Goal: Information Seeking & Learning: Learn about a topic

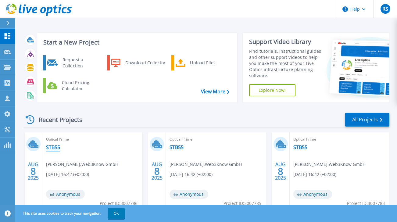
click at [52, 147] on link "STB55" at bounding box center [53, 147] width 14 height 6
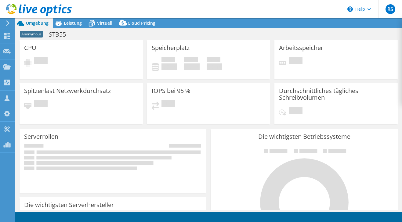
select select "USD"
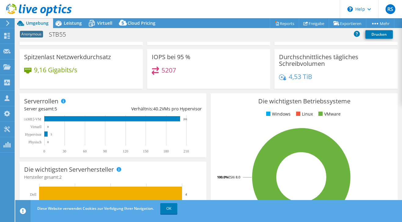
scroll to position [61, 0]
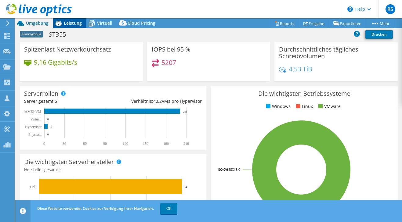
click at [73, 23] on span "Leistung" at bounding box center [73, 23] width 18 height 6
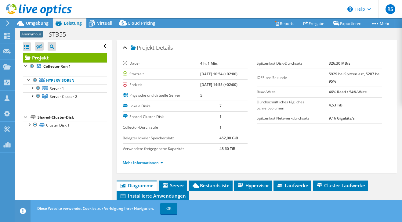
scroll to position [0, 0]
click at [168, 208] on link "OK" at bounding box center [168, 208] width 17 height 11
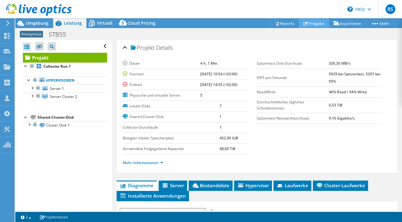
click at [308, 23] on link "Freigabe" at bounding box center [314, 23] width 30 height 9
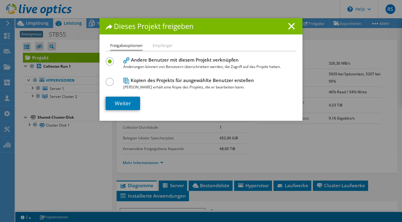
click at [161, 46] on li "Empfänger" at bounding box center [162, 46] width 20 height 8
click at [107, 79] on label at bounding box center [111, 79] width 11 height 2
click at [0, 0] on input "radio" at bounding box center [0, 0] width 0 height 0
click at [158, 45] on li "Empfänger" at bounding box center [162, 46] width 20 height 8
click at [126, 46] on li "Freigabeoptionen" at bounding box center [126, 46] width 32 height 9
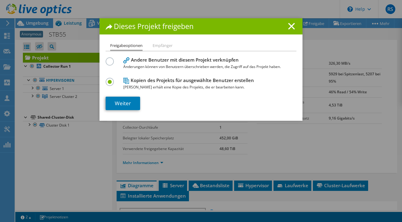
click at [107, 59] on label at bounding box center [111, 58] width 11 height 2
click at [0, 0] on input "radio" at bounding box center [0, 0] width 0 height 0
click at [125, 101] on link "Weiter" at bounding box center [123, 103] width 34 height 13
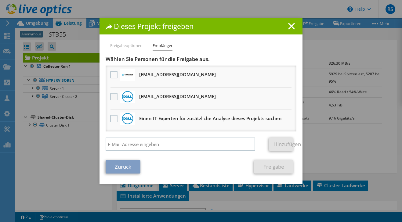
click at [113, 97] on label at bounding box center [114, 96] width 9 height 7
click at [0, 0] on input "checkbox" at bounding box center [0, 0] width 0 height 0
click at [270, 167] on link "Freigabe" at bounding box center [273, 166] width 39 height 13
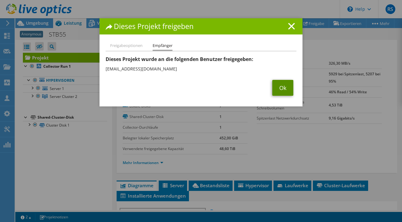
click at [279, 85] on link "Ok" at bounding box center [282, 88] width 21 height 16
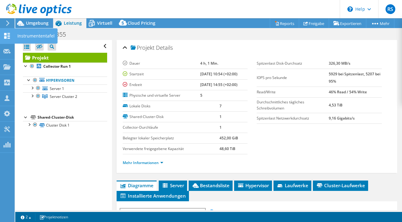
click at [7, 34] on icon at bounding box center [6, 36] width 7 height 6
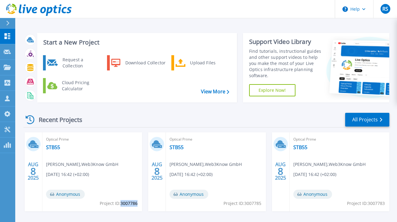
drag, startPoint x: 121, startPoint y: 204, endPoint x: 138, endPoint y: 203, distance: 16.8
click at [138, 203] on span "Project ID: 3007786" at bounding box center [119, 203] width 38 height 7
copy span "3007786"
click at [56, 147] on link "STB55" at bounding box center [53, 147] width 14 height 6
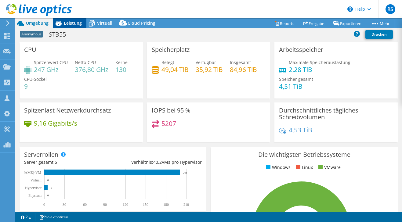
click at [69, 25] on span "Leistung" at bounding box center [73, 23] width 18 height 6
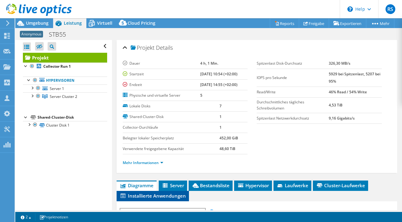
click at [136, 195] on span "Installierte Anwendungen" at bounding box center [153, 196] width 66 height 6
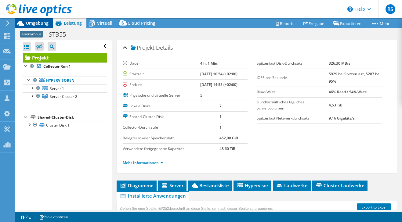
click at [31, 21] on span "Umgebung" at bounding box center [37, 23] width 23 height 6
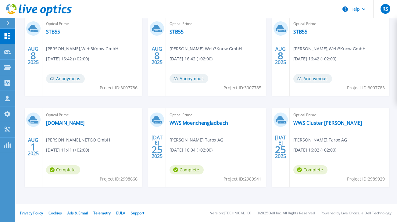
scroll to position [116, 0]
click at [177, 30] on link "STB55" at bounding box center [177, 31] width 14 height 6
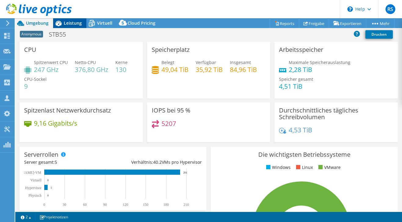
click at [72, 22] on span "Leistung" at bounding box center [73, 23] width 18 height 6
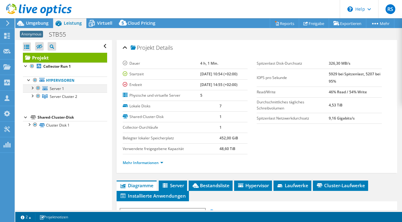
click at [38, 88] on div at bounding box center [38, 87] width 6 height 7
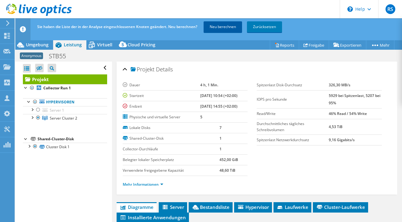
click at [231, 25] on link "Neu berechnen" at bounding box center [222, 26] width 38 height 11
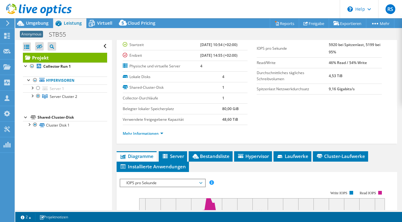
scroll to position [61, 0]
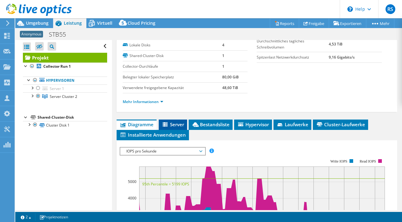
click at [174, 123] on span "Server" at bounding box center [173, 124] width 22 height 6
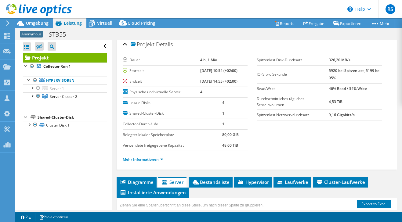
scroll to position [0, 0]
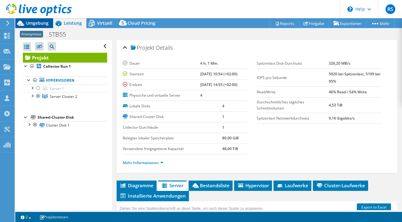
click at [35, 23] on span "Umgebung" at bounding box center [37, 23] width 23 height 6
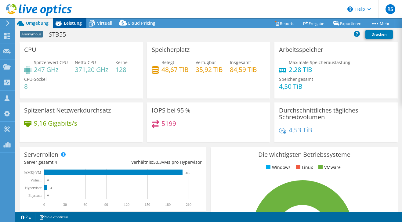
click at [77, 23] on span "Leistung" at bounding box center [73, 23] width 18 height 6
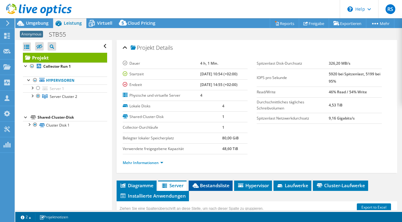
click at [218, 185] on span "Bestandsliste" at bounding box center [211, 185] width 38 height 6
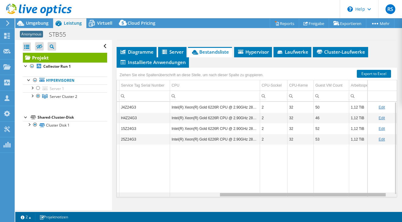
scroll to position [0, 179]
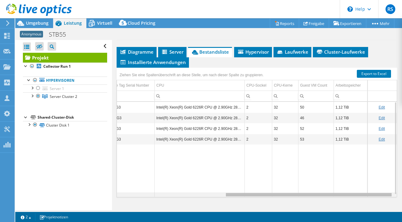
drag, startPoint x: 219, startPoint y: 195, endPoint x: 350, endPoint y: 196, distance: 131.8
click at [350, 196] on body "RS Vertriebspartner [PERSON_NAME] [EMAIL_ADDRESS][DOMAIN_NAME] TD Azlan My Prof…" at bounding box center [201, 111] width 402 height 222
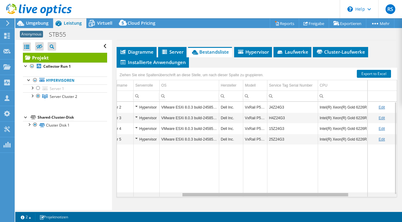
scroll to position [0, 0]
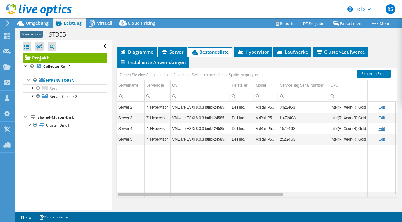
drag, startPoint x: 316, startPoint y: 196, endPoint x: 164, endPoint y: 185, distance: 152.3
click at [148, 189] on body "RS Vertriebspartner Ralf Schuster ralf.schuster@tdsynnex.com TD Azlan My Profil…" at bounding box center [201, 111] width 402 height 222
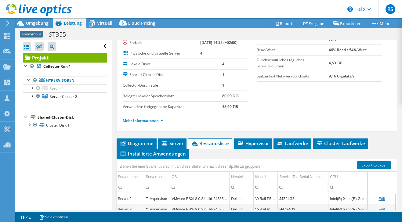
scroll to position [61, 0]
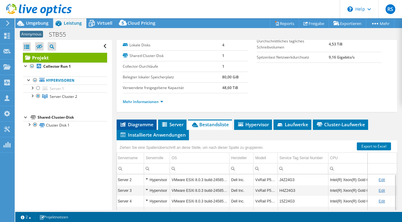
click at [130, 124] on span "Diagramme" at bounding box center [137, 124] width 34 height 6
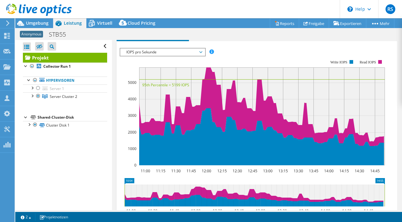
scroll to position [122, 0]
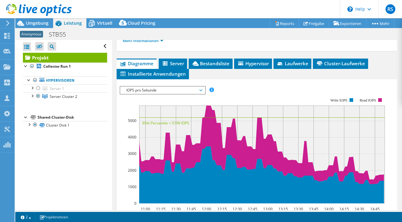
click at [173, 88] on span "IOPS pro Sekunde" at bounding box center [162, 90] width 78 height 7
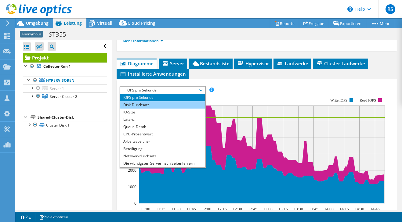
click at [149, 106] on li "Disk-Durchsatz" at bounding box center [162, 104] width 84 height 7
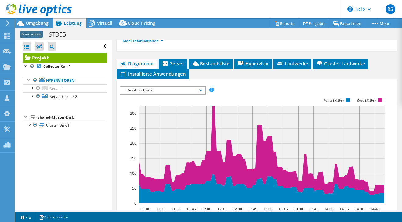
click at [160, 91] on span "Disk-Durchsatz" at bounding box center [162, 90] width 78 height 7
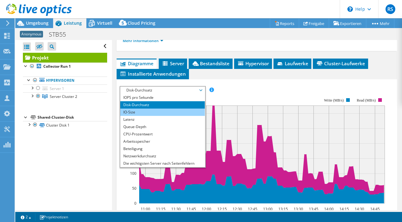
click at [139, 110] on li "IO-Size" at bounding box center [162, 112] width 84 height 7
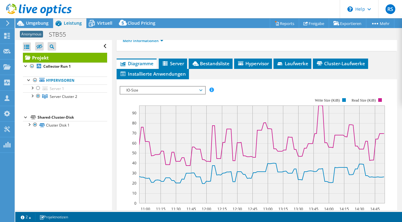
click at [174, 90] on span "IO-Size" at bounding box center [162, 90] width 78 height 7
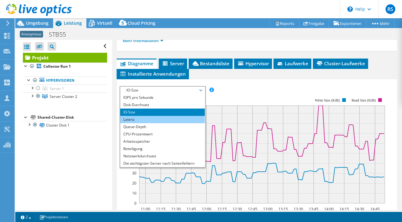
click at [137, 119] on li "Latenz" at bounding box center [162, 119] width 84 height 7
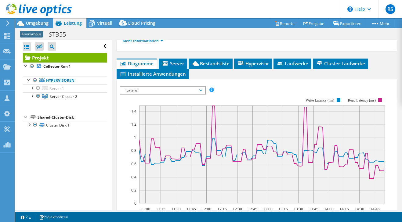
click at [178, 90] on span "Latenz" at bounding box center [162, 90] width 78 height 7
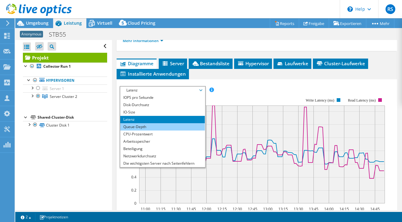
click at [139, 126] on li "Queue-Depth" at bounding box center [162, 126] width 84 height 7
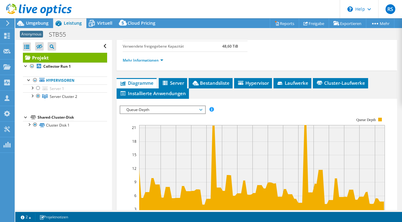
scroll to position [91, 0]
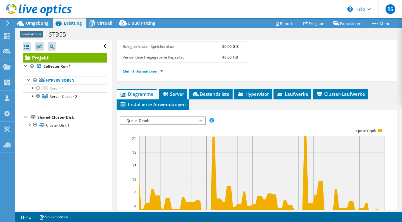
click at [156, 120] on span "Queue-Depth" at bounding box center [162, 120] width 78 height 7
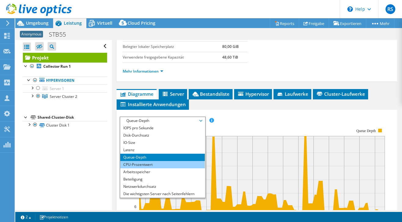
click at [146, 163] on li "CPU-Prozentwert" at bounding box center [162, 164] width 84 height 7
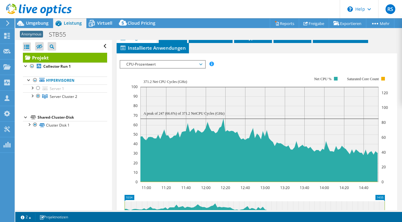
scroll to position [122, 0]
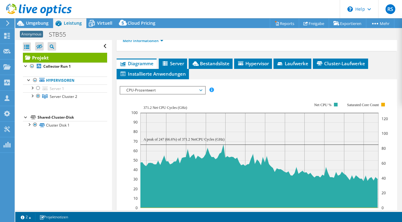
click at [169, 90] on span "CPU-Prozentwert" at bounding box center [162, 90] width 78 height 7
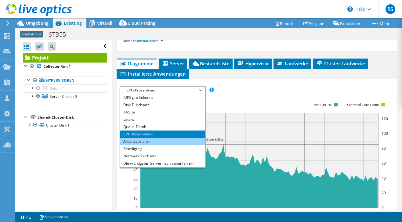
click at [142, 140] on li "Arbeitsspeicher" at bounding box center [162, 141] width 84 height 7
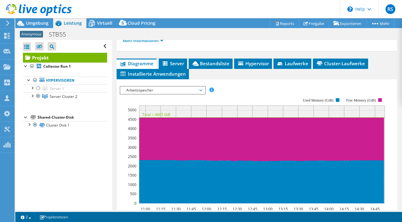
click at [172, 90] on span "Arbeitsspeicher" at bounding box center [162, 90] width 78 height 7
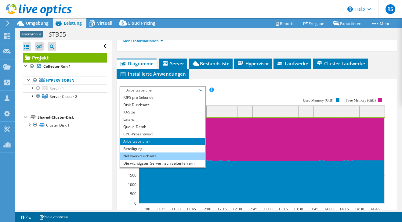
click at [145, 156] on li "Netzwerkdurchsatz" at bounding box center [162, 155] width 84 height 7
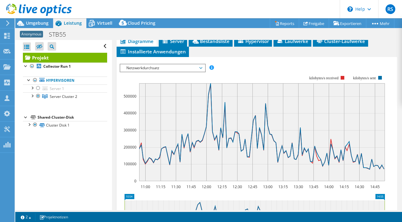
scroll to position [152, 0]
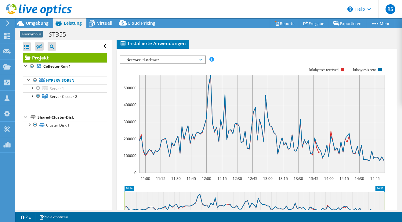
click at [197, 59] on span "Netzwerkdurchsatz" at bounding box center [162, 59] width 78 height 7
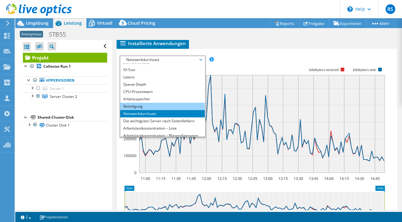
scroll to position [22, 0]
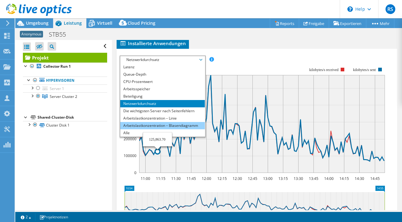
click at [165, 126] on li "Arbeitslastkonzentration – Blasendiagramm" at bounding box center [162, 125] width 84 height 7
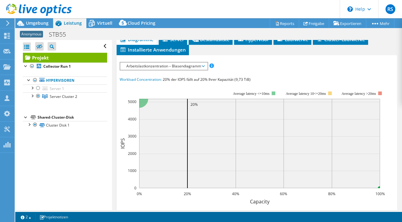
scroll to position [144, 0]
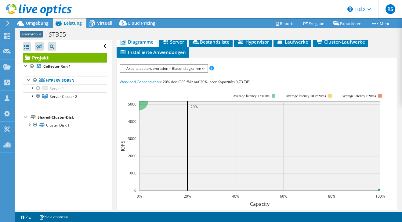
click at [188, 68] on span "Arbeitslastkonzentration – Blasendiagramm" at bounding box center [163, 68] width 81 height 7
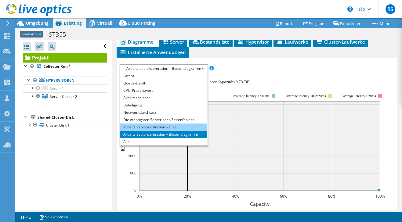
click at [150, 126] on li "Arbeitslastkonzentration – Linie" at bounding box center [163, 127] width 87 height 7
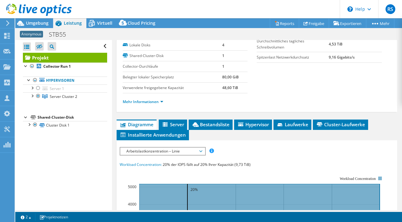
scroll to position [52, 0]
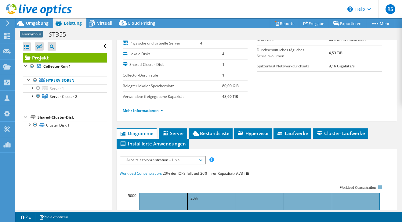
click at [190, 159] on span "Arbeitslastkonzentration – Linie" at bounding box center [162, 159] width 78 height 7
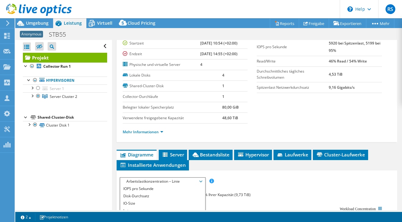
scroll to position [22, 0]
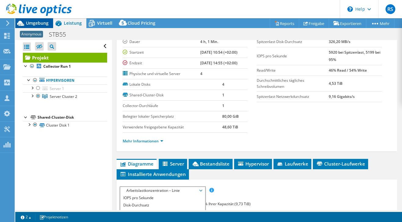
click at [30, 22] on span "Umgebung" at bounding box center [37, 23] width 23 height 6
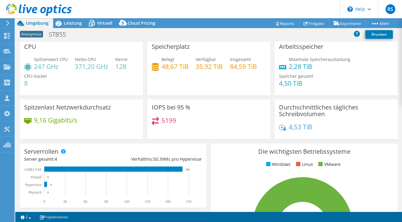
scroll to position [0, 0]
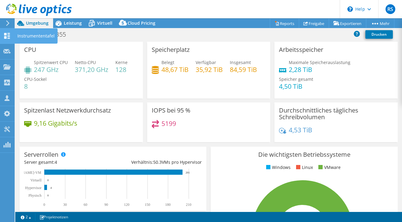
click at [6, 37] on use at bounding box center [7, 36] width 6 height 6
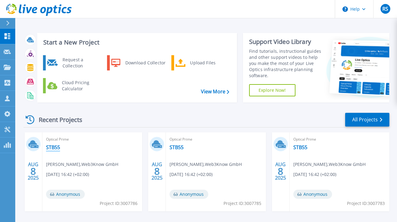
click at [54, 146] on link "STB55" at bounding box center [53, 147] width 14 height 6
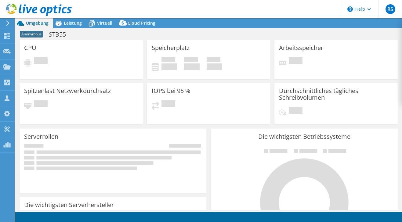
select select "USD"
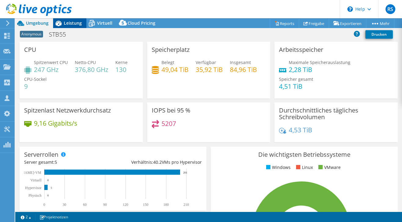
click at [73, 23] on span "Leistung" at bounding box center [73, 23] width 18 height 6
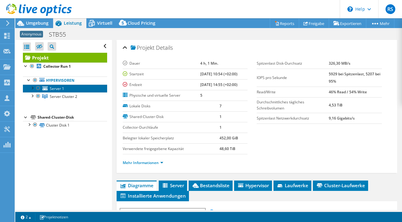
click at [56, 88] on span "Server 1" at bounding box center [57, 88] width 14 height 5
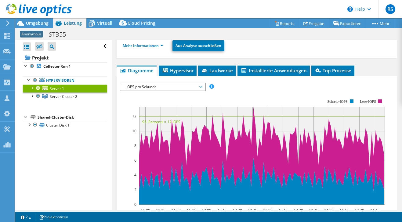
scroll to position [122, 0]
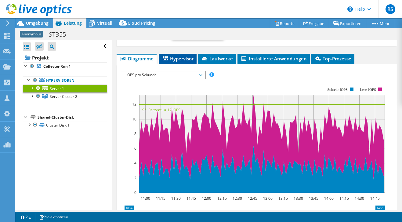
click at [177, 57] on span "Hypervisor" at bounding box center [178, 59] width 32 height 6
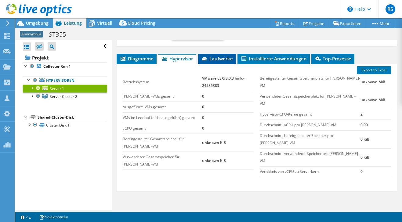
click at [223, 57] on span "Laufwerke" at bounding box center [217, 59] width 32 height 6
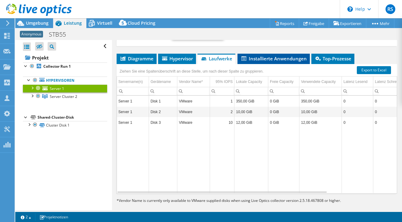
click at [287, 60] on span "Installierte Anwendungen" at bounding box center [273, 59] width 66 height 6
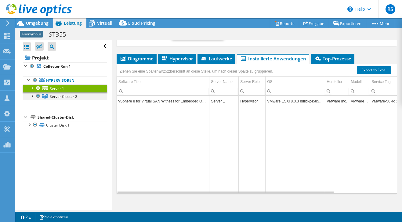
click at [32, 95] on div at bounding box center [32, 95] width 6 height 6
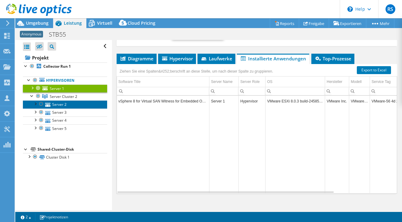
click at [55, 104] on link "Server 2" at bounding box center [65, 104] width 84 height 8
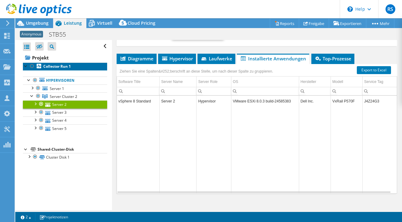
click at [52, 67] on b "Collector Run 1" at bounding box center [56, 66] width 27 height 5
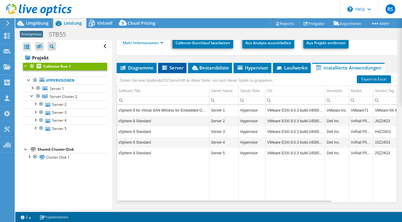
click at [172, 67] on span "Server" at bounding box center [172, 68] width 22 height 6
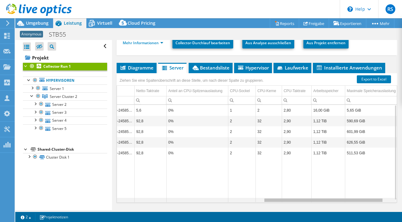
scroll to position [0, 359]
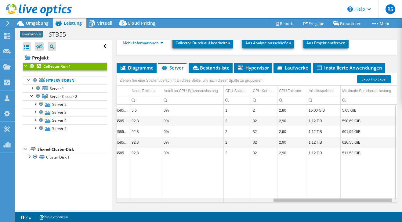
drag, startPoint x: 197, startPoint y: 200, endPoint x: 371, endPoint y: 199, distance: 173.8
click at [371, 199] on body "RS Vertriebspartner [PERSON_NAME] [EMAIL_ADDRESS][PERSON_NAME][DOMAIN_NAME] TD …" at bounding box center [201, 111] width 402 height 222
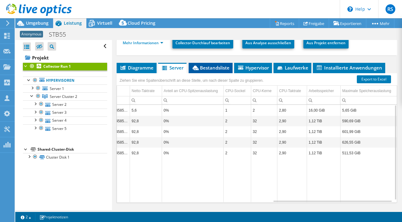
click at [218, 67] on span "Bestandsliste" at bounding box center [211, 68] width 38 height 6
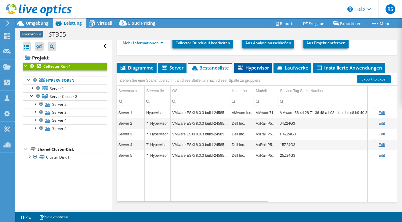
click at [256, 67] on span "Hypervisor" at bounding box center [253, 68] width 32 height 6
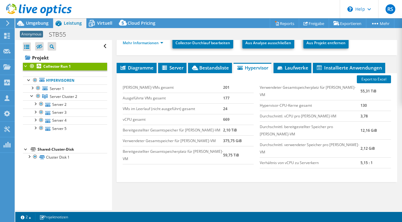
click at [69, 190] on div "Alle öffnen Alle schließen Ausgeschlossene Knoten verbergen Projektbaumfilter" at bounding box center [63, 125] width 96 height 170
click at [39, 21] on span "Umgebung" at bounding box center [37, 23] width 23 height 6
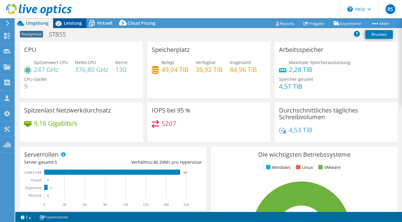
click at [71, 22] on span "Leistung" at bounding box center [73, 23] width 18 height 6
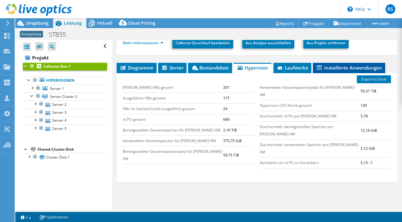
click at [351, 68] on span "Installierte Anwendungen" at bounding box center [349, 68] width 66 height 6
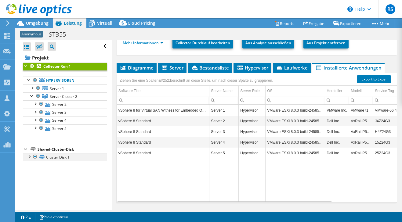
click at [29, 155] on div at bounding box center [29, 156] width 6 height 6
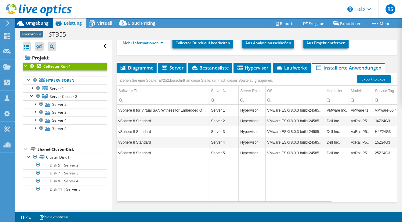
click at [38, 23] on span "Umgebung" at bounding box center [37, 23] width 23 height 6
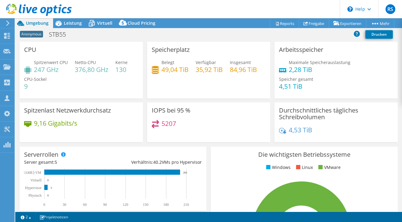
click at [281, 7] on header "RS Vertriebspartner [PERSON_NAME] [EMAIL_ADDRESS][PERSON_NAME][DOMAIN_NAME] TD …" at bounding box center [201, 9] width 402 height 18
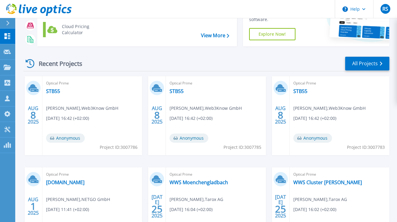
scroll to position [61, 0]
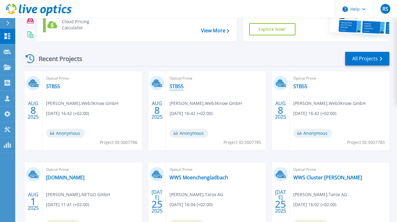
click at [179, 86] on link "STB55" at bounding box center [177, 86] width 14 height 6
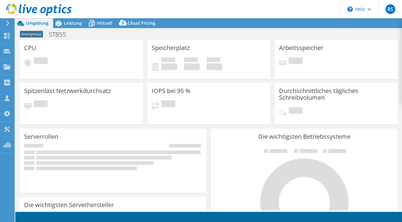
select select "USD"
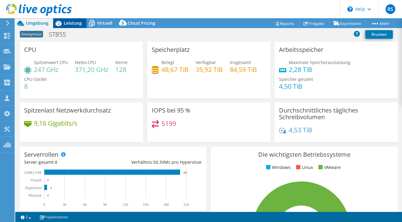
click at [69, 23] on span "Leistung" at bounding box center [73, 23] width 18 height 6
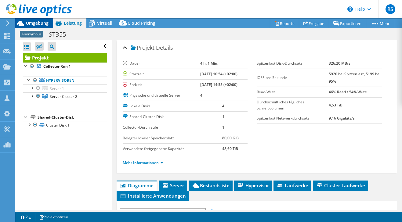
click at [39, 22] on span "Umgebung" at bounding box center [37, 23] width 23 height 6
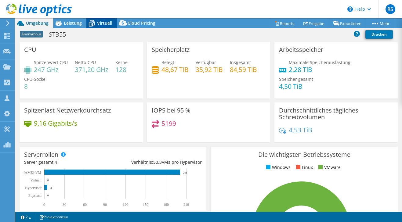
click at [99, 23] on span "Virtuell" at bounding box center [104, 23] width 15 height 6
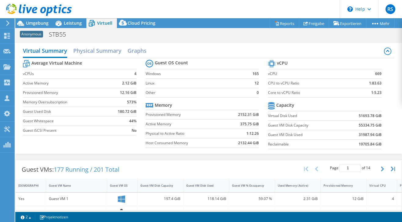
click at [171, 217] on div "1 2 Projektnotizen" at bounding box center [113, 217] width 191 height 8
click at [244, 8] on header "RS Vertriebspartner [PERSON_NAME] [EMAIL_ADDRESS][PERSON_NAME][DOMAIN_NAME] TD …" at bounding box center [201, 9] width 402 height 18
click at [36, 22] on span "Umgebung" at bounding box center [37, 23] width 23 height 6
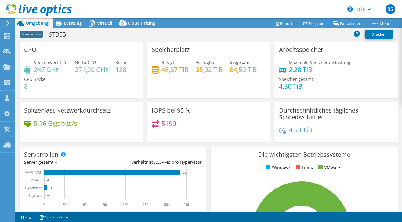
click at [218, 8] on header "RS Vertriebspartner [PERSON_NAME] [EMAIL_ADDRESS][PERSON_NAME][DOMAIN_NAME] TD …" at bounding box center [201, 9] width 402 height 18
click at [70, 24] on span "Leistung" at bounding box center [73, 23] width 18 height 6
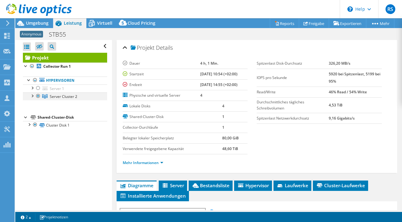
click at [32, 96] on div at bounding box center [32, 95] width 6 height 6
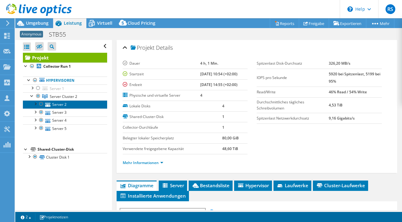
click at [54, 104] on link "Server 2" at bounding box center [65, 104] width 84 height 8
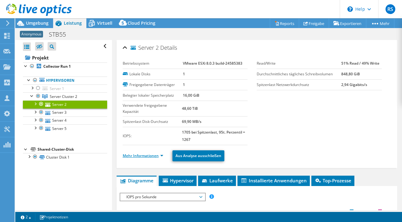
click at [147, 155] on link "Mehr Informationen" at bounding box center [143, 155] width 41 height 5
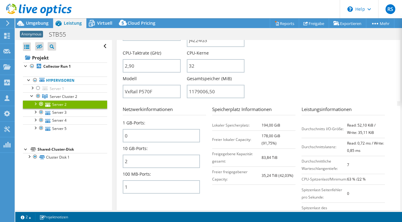
scroll to position [244, 0]
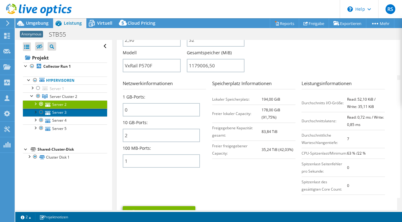
click at [57, 112] on link "Server 3" at bounding box center [65, 113] width 84 height 8
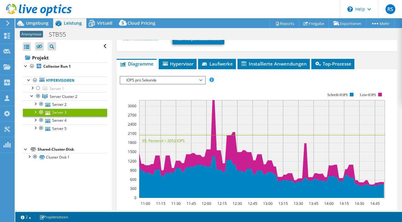
scroll to position [106, 0]
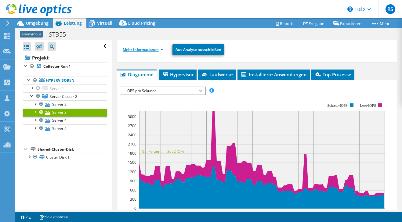
click at [144, 47] on link "Mehr Informationen" at bounding box center [143, 49] width 41 height 5
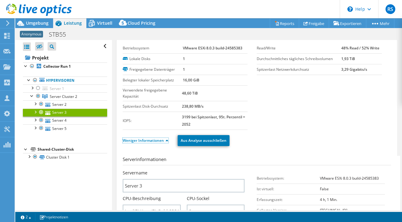
scroll to position [0, 0]
